Goal: Information Seeking & Learning: Understand process/instructions

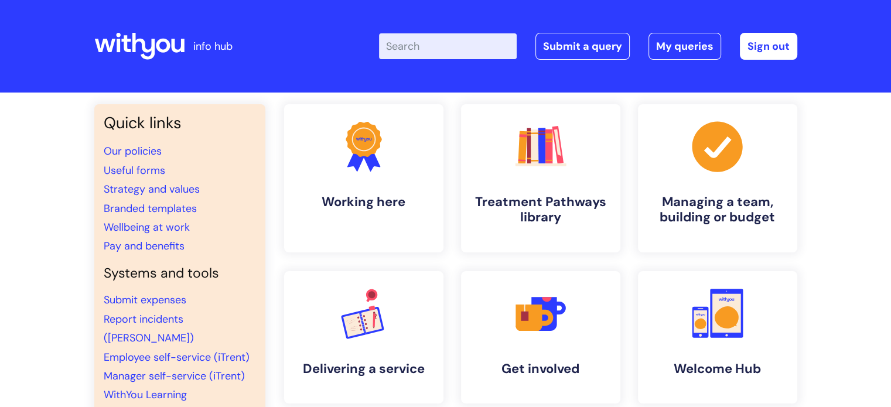
click at [513, 53] on input "Enter your search term here..." at bounding box center [448, 46] width 138 height 26
type input "laptop order"
click button "Search" at bounding box center [0, 0] width 0 height 0
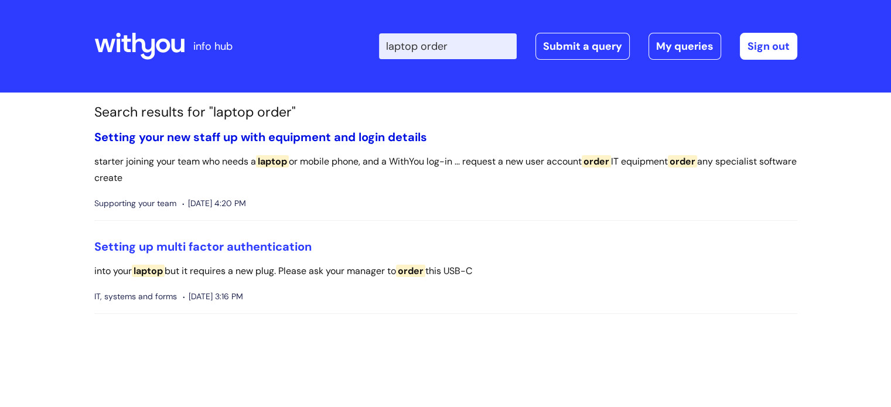
click at [371, 135] on link "Setting your new staff up with equipment and login details" at bounding box center [260, 136] width 333 height 15
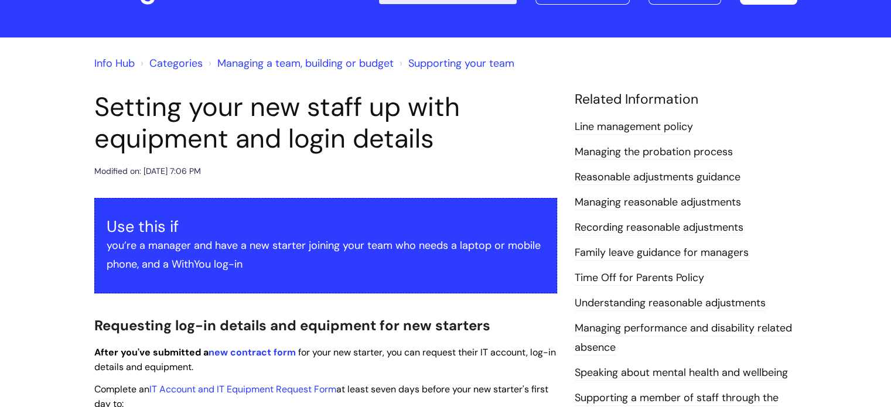
scroll to position [351, 0]
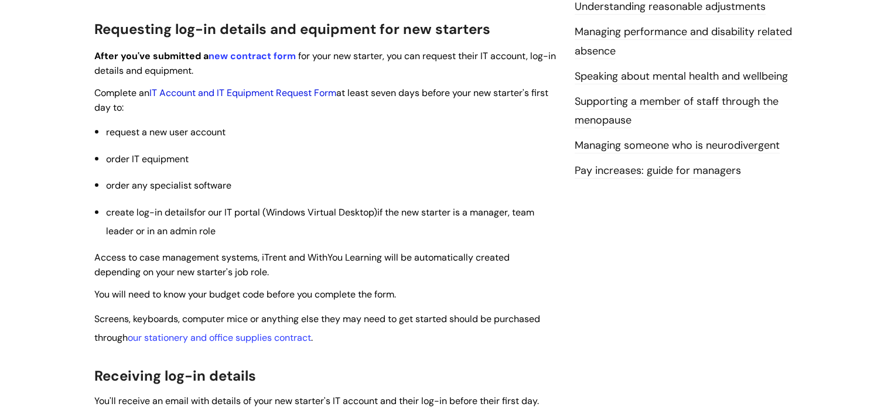
click at [241, 95] on link "IT Account and IT Equipment Request Form" at bounding box center [242, 93] width 187 height 12
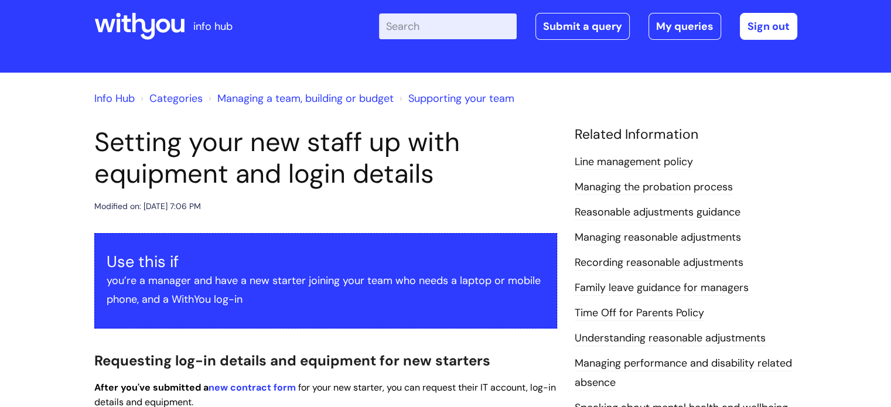
scroll to position [0, 0]
